Goal: Task Accomplishment & Management: Use online tool/utility

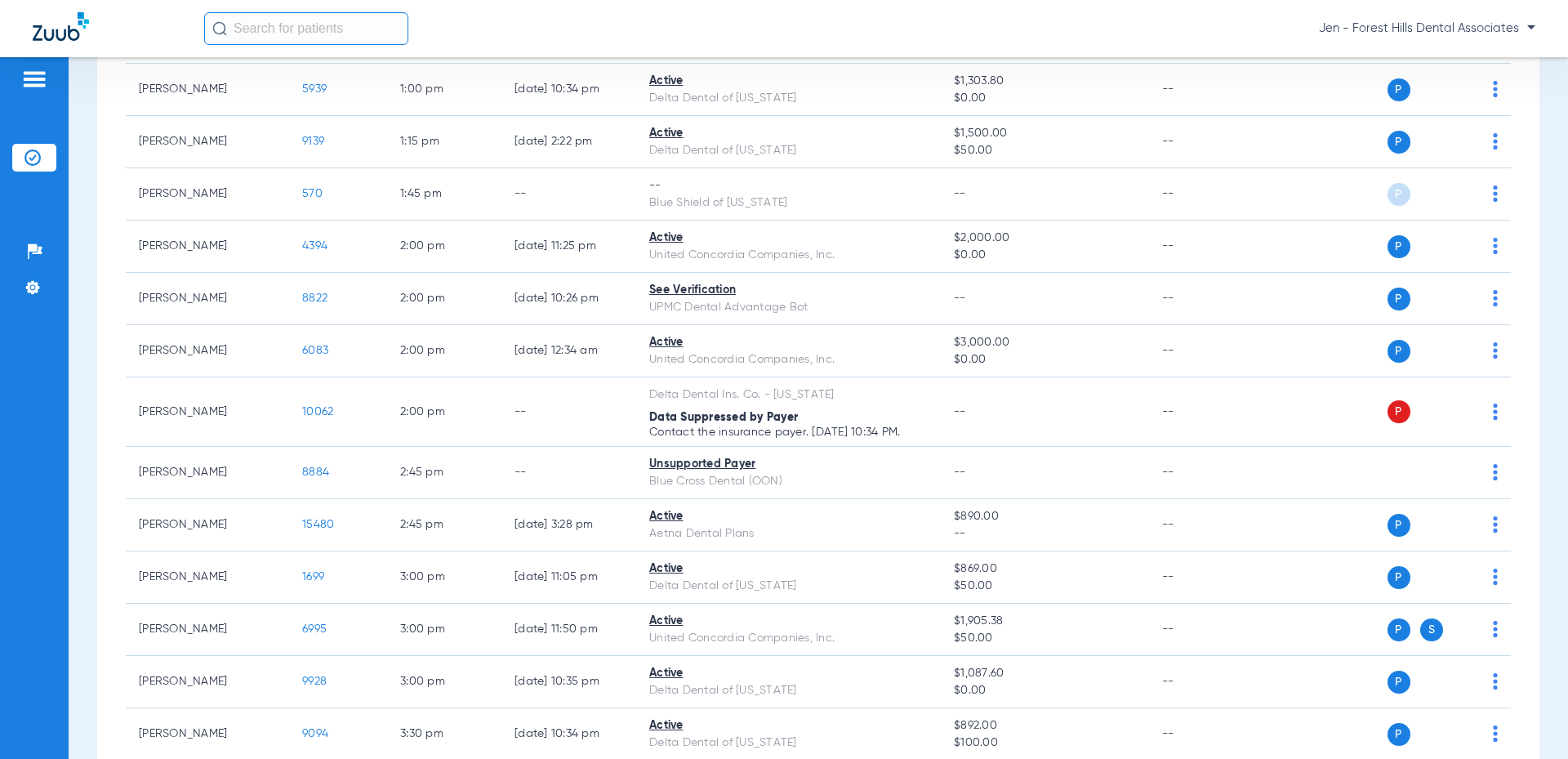
scroll to position [2202, 0]
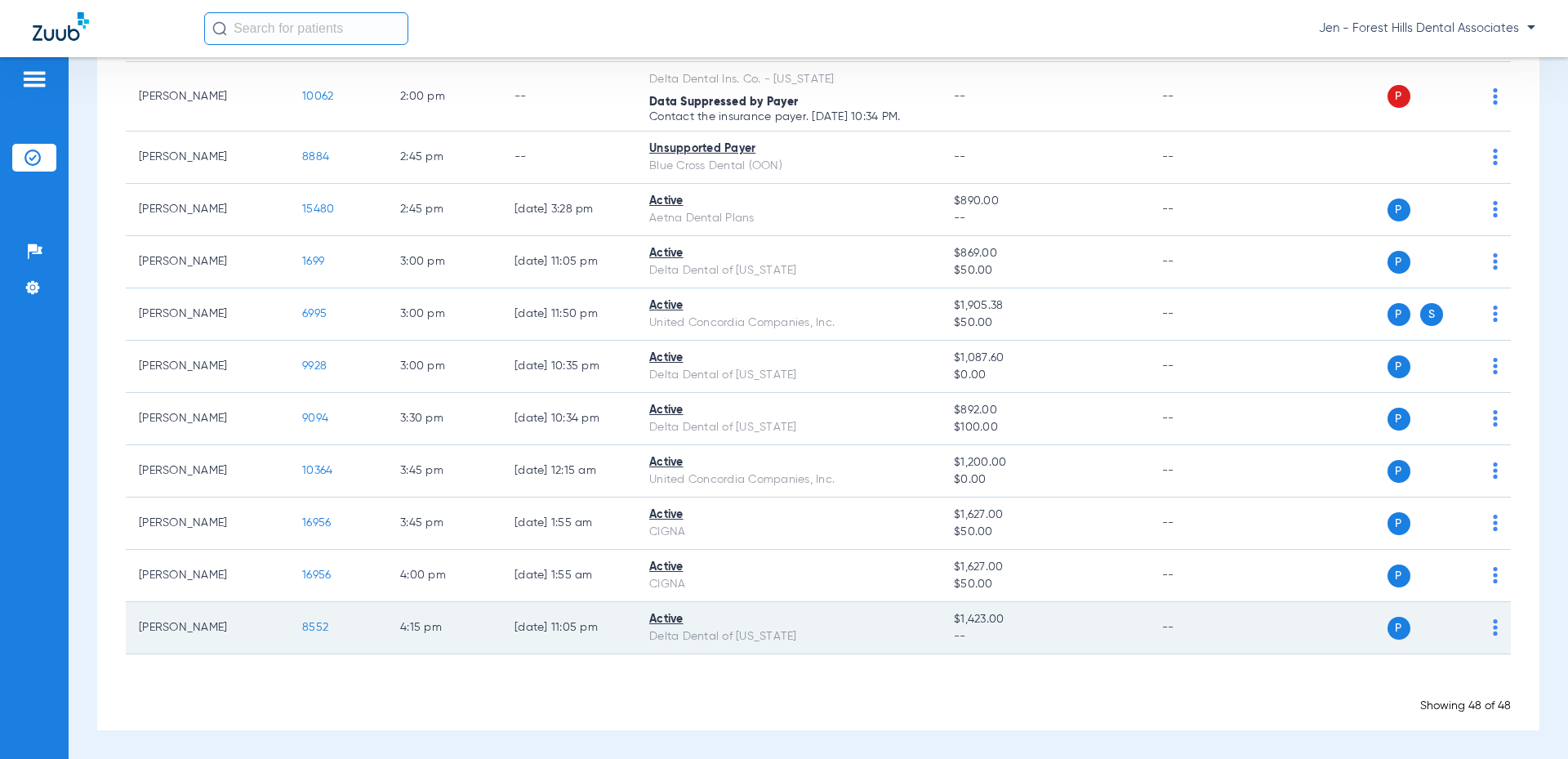
click at [1487, 628] on td "P S" at bounding box center [1386, 628] width 253 height 52
click at [1476, 632] on div "P S" at bounding box center [1379, 628] width 239 height 23
click at [1487, 626] on td "P S" at bounding box center [1386, 628] width 253 height 52
click at [1480, 626] on div "P S" at bounding box center [1379, 628] width 239 height 23
click at [1478, 626] on div "P S" at bounding box center [1379, 628] width 239 height 23
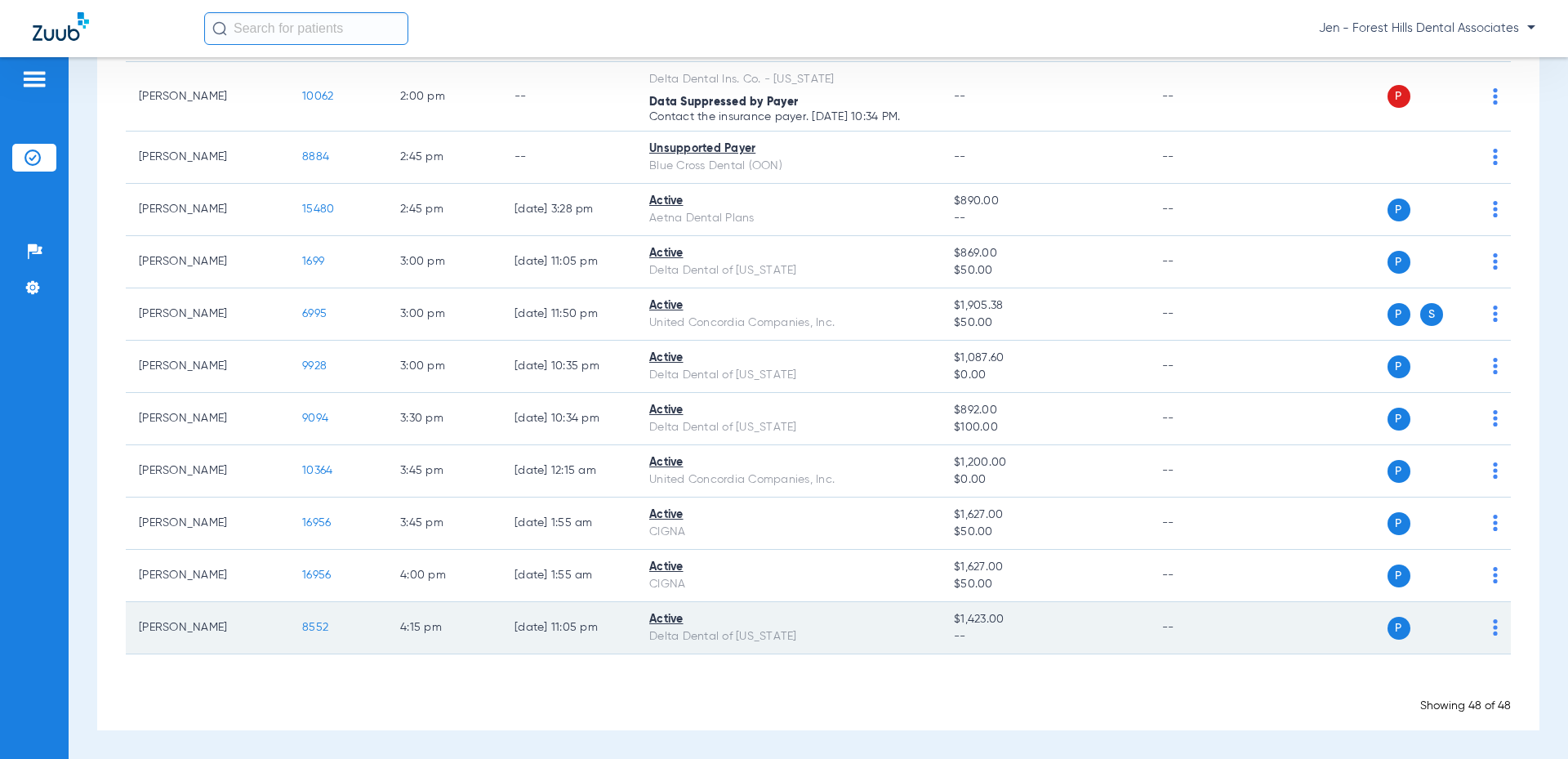
click at [1478, 628] on div "P S" at bounding box center [1379, 628] width 239 height 23
click at [1480, 628] on div "P S" at bounding box center [1379, 628] width 239 height 23
click at [1493, 627] on img at bounding box center [1495, 628] width 5 height 17
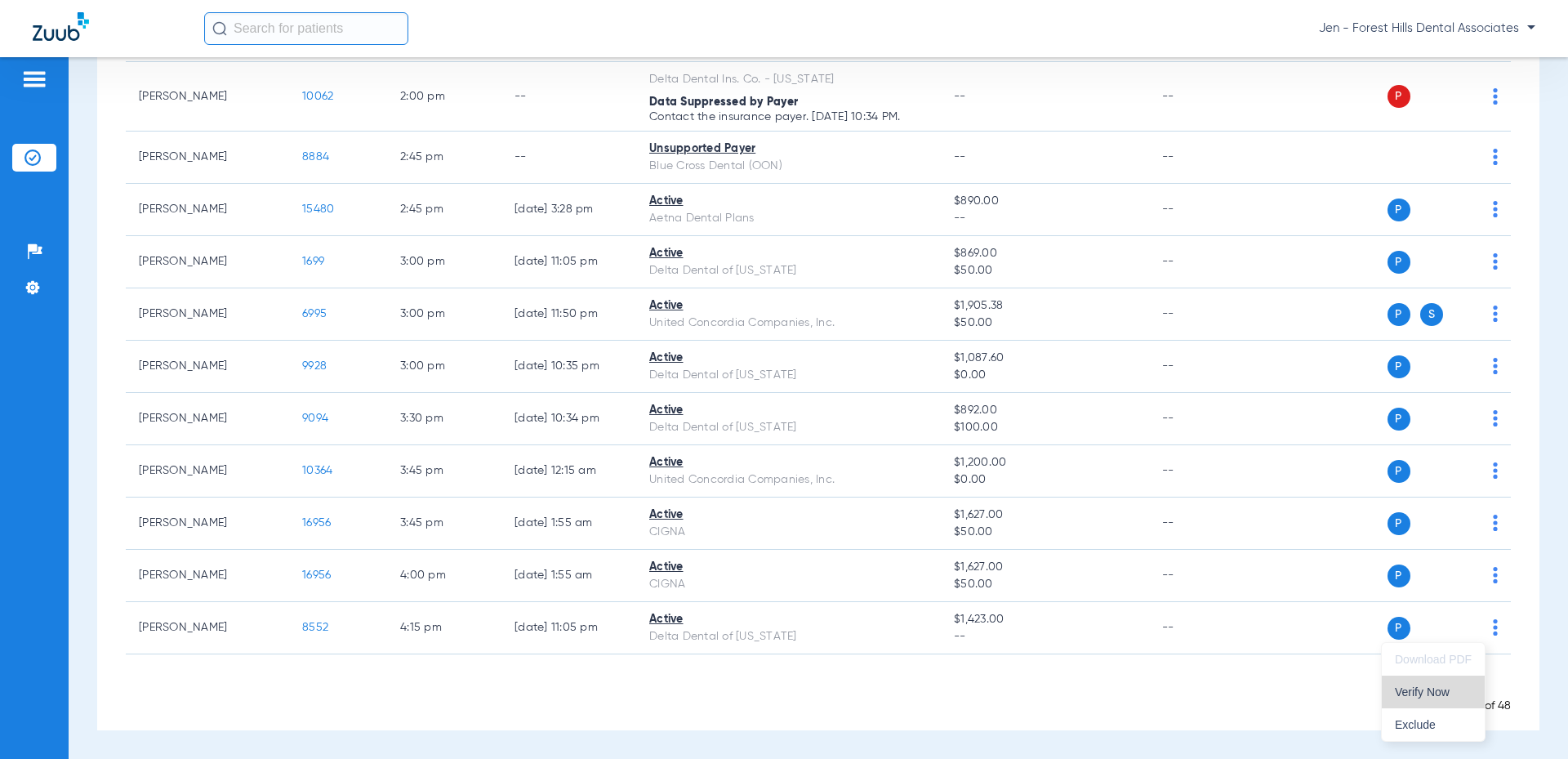
click at [1403, 694] on span "Verify Now" at bounding box center [1433, 692] width 77 height 11
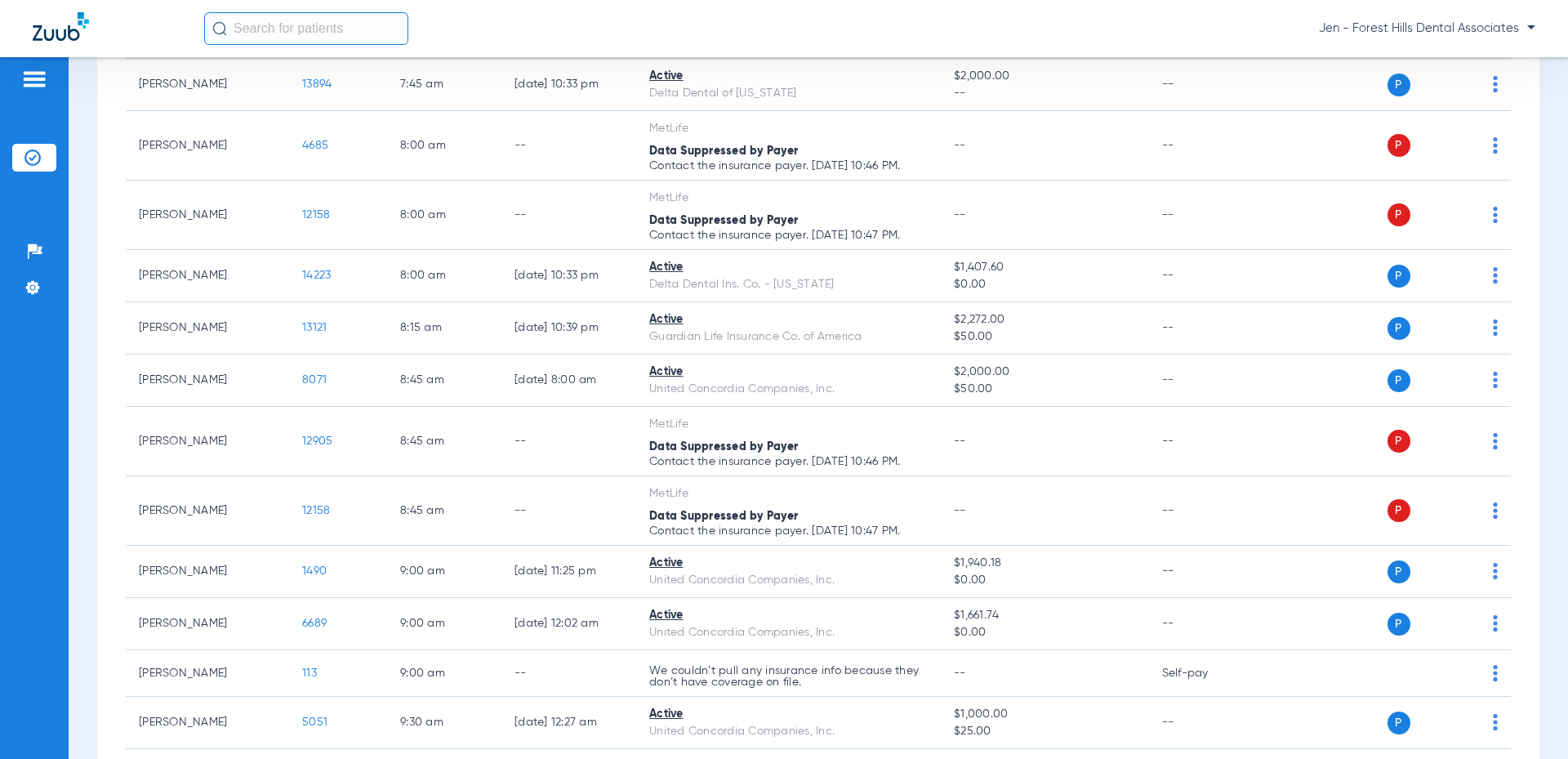
scroll to position [0, 0]
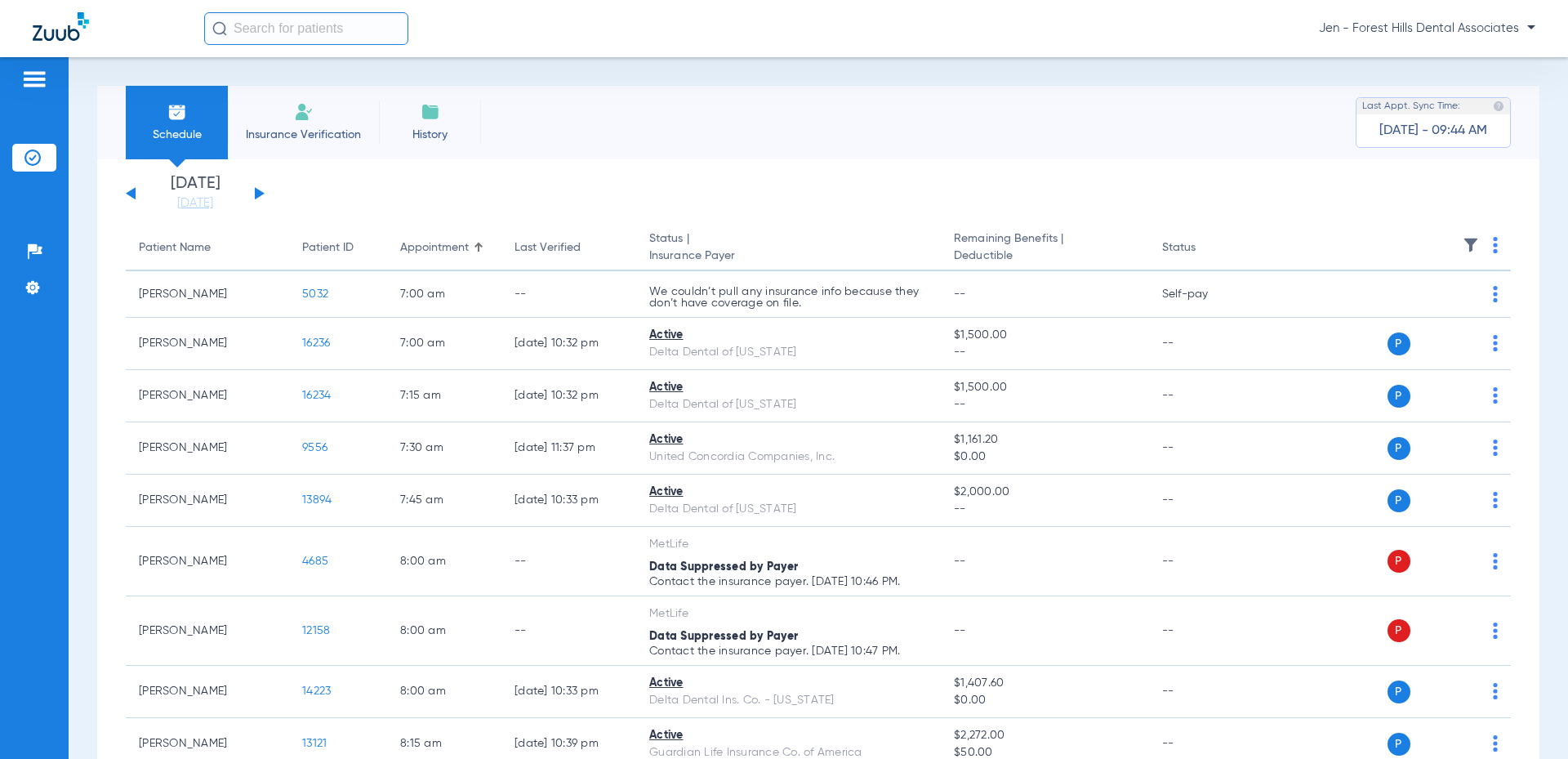
click at [261, 192] on button at bounding box center [259, 193] width 10 height 12
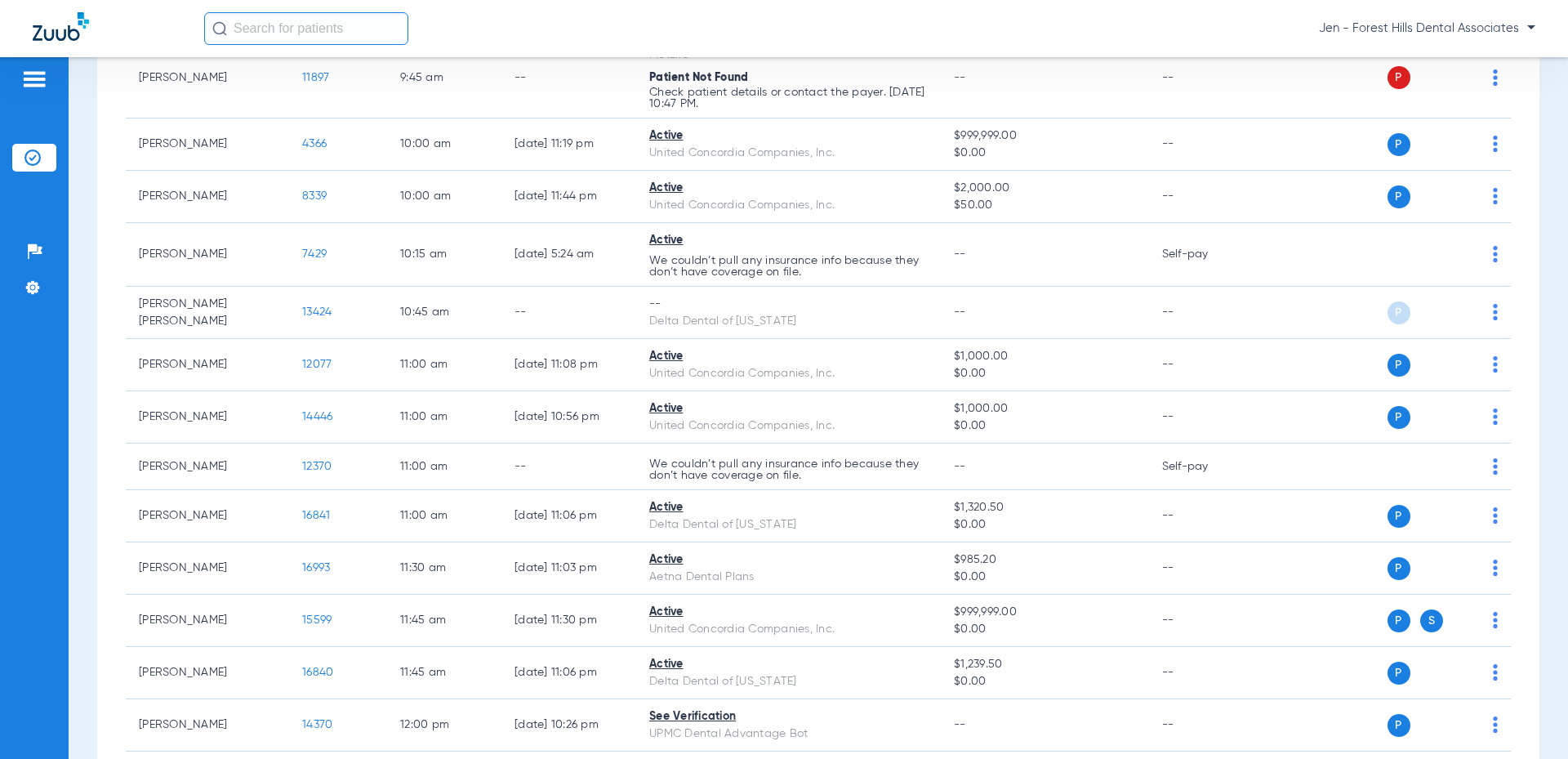
scroll to position [925, 0]
